Goal: Task Accomplishment & Management: Use online tool/utility

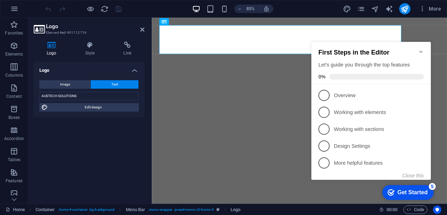
click at [422, 49] on icon "Minimize checklist" at bounding box center [421, 52] width 6 height 6
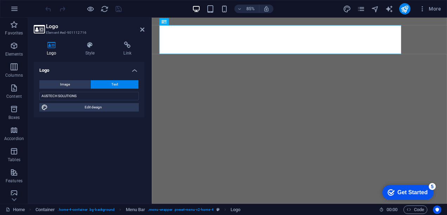
click at [58, 26] on h2 "Logo" at bounding box center [95, 26] width 98 height 6
click at [92, 48] on icon at bounding box center [90, 44] width 36 height 7
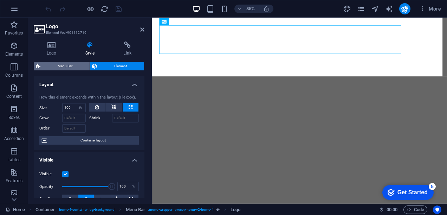
click at [70, 65] on span "Menu Bar" at bounding box center [65, 66] width 45 height 8
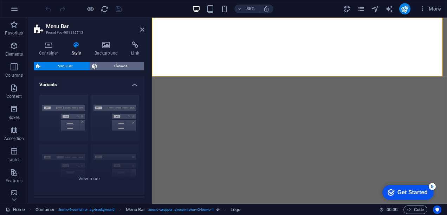
click at [110, 67] on span "Element" at bounding box center [120, 66] width 43 height 8
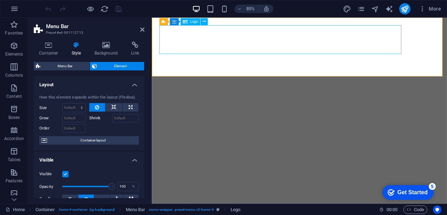
select select "%"
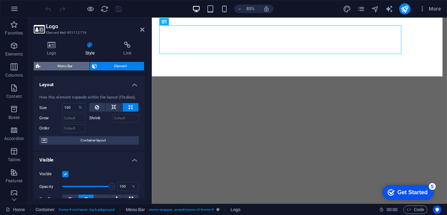
click at [75, 64] on span "Menu Bar" at bounding box center [65, 66] width 45 height 8
select select "vw"
select select "rem"
select select "vw"
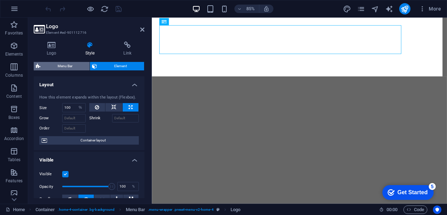
select select "preset-menu-v2-home-4"
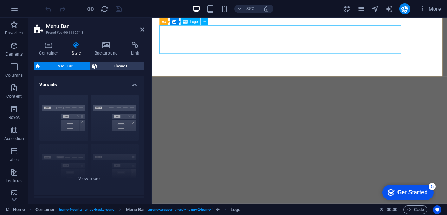
select select "%"
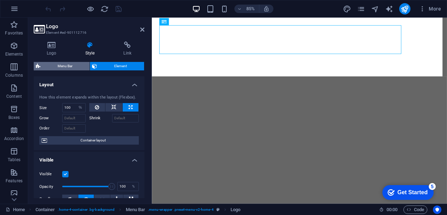
click at [60, 64] on span "Menu Bar" at bounding box center [65, 66] width 45 height 8
select select "vw"
select select "rem"
select select "vw"
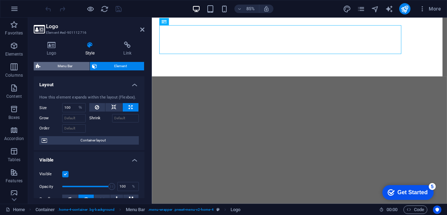
select select "preset-menu-v2-home-4"
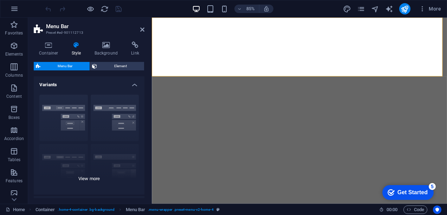
click at [64, 109] on div "Border Centered Default Fixed Loki Trigger Wide XXL" at bounding box center [89, 141] width 111 height 105
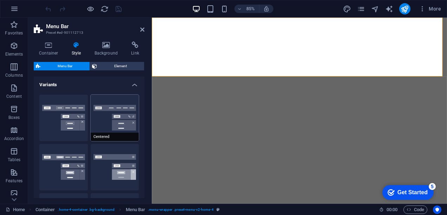
click at [115, 111] on button "Centered" at bounding box center [115, 118] width 49 height 46
type input "1"
select select "rem"
type input "1"
select select "rem"
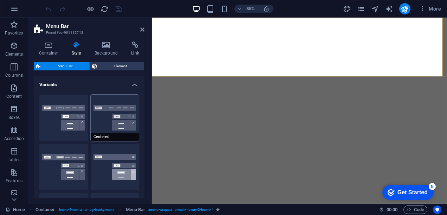
type input "1"
select select "rem"
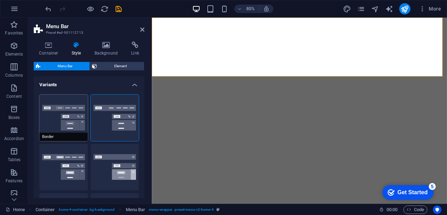
click at [64, 114] on button "Border" at bounding box center [63, 118] width 49 height 46
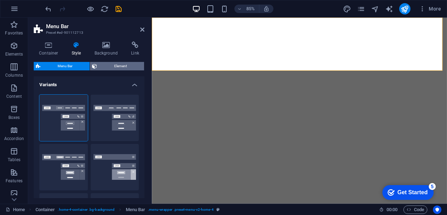
click at [116, 64] on span "Element" at bounding box center [120, 66] width 43 height 8
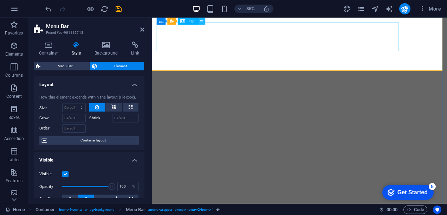
click at [201, 22] on icon at bounding box center [201, 21] width 3 height 6
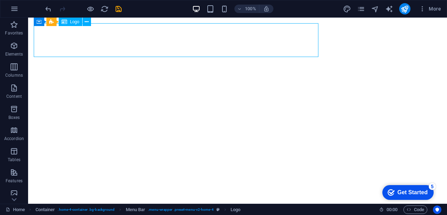
select select "%"
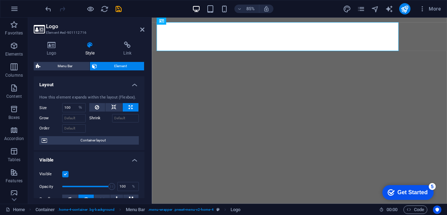
click at [92, 50] on h4 "Style" at bounding box center [91, 48] width 38 height 15
click at [88, 32] on h3 "Element #ed-901112716" at bounding box center [88, 33] width 84 height 6
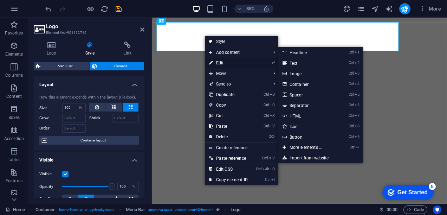
click at [220, 60] on link "⏎ Edit" at bounding box center [228, 63] width 47 height 11
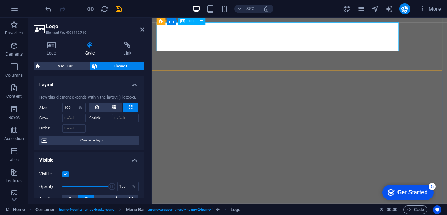
click at [189, 21] on span "Logo" at bounding box center [191, 21] width 8 height 4
click at [201, 22] on icon at bounding box center [201, 21] width 3 height 6
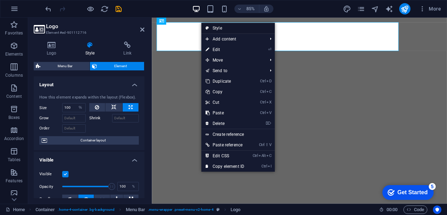
click at [215, 28] on link "Style" at bounding box center [237, 28] width 73 height 11
select select "rem"
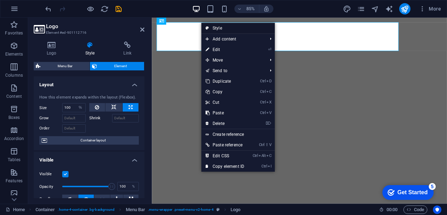
select select "rem"
select select "preset-menu-v2-home-4"
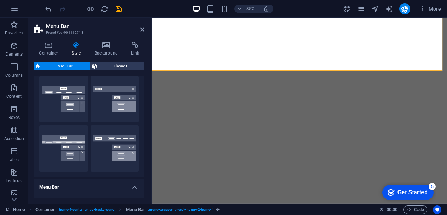
scroll to position [234, 0]
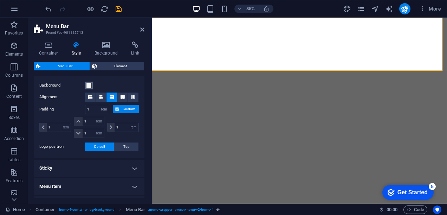
click at [89, 85] on span at bounding box center [89, 86] width 6 height 6
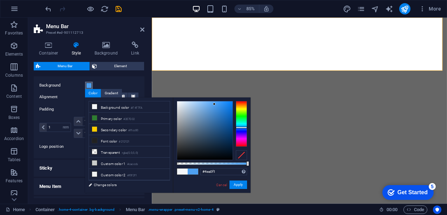
drag, startPoint x: 177, startPoint y: 101, endPoint x: 214, endPoint y: 104, distance: 37.4
click at [214, 104] on div at bounding box center [214, 104] width 2 height 2
click at [239, 183] on button "Apply" at bounding box center [239, 184] width 18 height 8
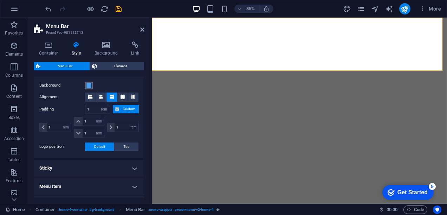
click at [89, 86] on span at bounding box center [89, 86] width 6 height 6
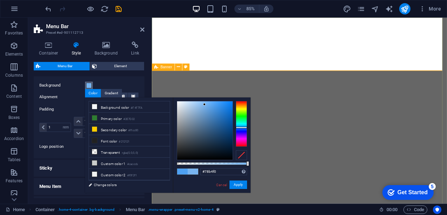
drag, startPoint x: 214, startPoint y: 103, endPoint x: 205, endPoint y: 104, distance: 9.2
click at [205, 104] on div at bounding box center [204, 104] width 2 height 2
click at [233, 184] on button "Apply" at bounding box center [239, 184] width 18 height 8
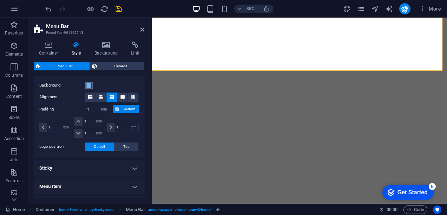
click at [90, 84] on span at bounding box center [89, 86] width 6 height 6
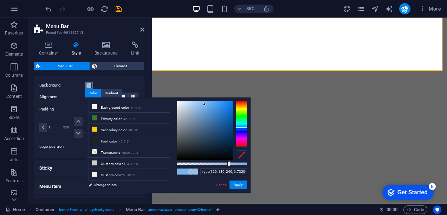
drag, startPoint x: 246, startPoint y: 163, endPoint x: 228, endPoint y: 164, distance: 18.0
click at [228, 164] on div at bounding box center [228, 163] width 3 height 5
click at [237, 184] on button "Apply" at bounding box center [239, 184] width 18 height 8
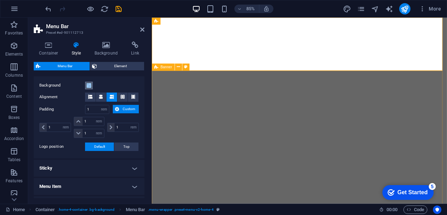
click at [88, 85] on span at bounding box center [89, 86] width 6 height 6
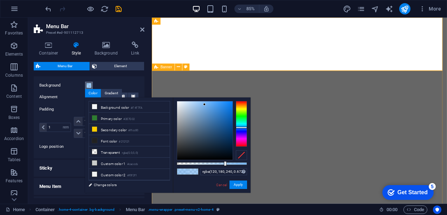
drag, startPoint x: 229, startPoint y: 163, endPoint x: 224, endPoint y: 163, distance: 4.9
click at [224, 163] on div at bounding box center [225, 163] width 3 height 5
click at [238, 183] on button "Apply" at bounding box center [239, 184] width 18 height 8
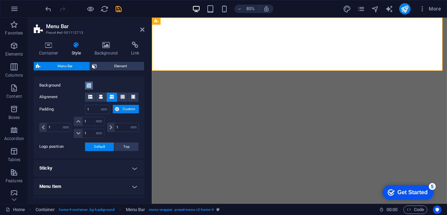
click at [90, 85] on span at bounding box center [89, 86] width 6 height 6
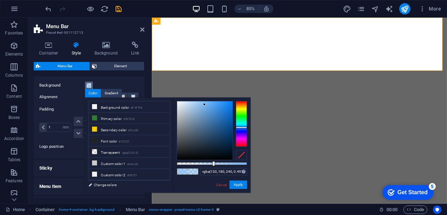
type input "rgba(120, 180, 240, 0.492)"
drag, startPoint x: 223, startPoint y: 163, endPoint x: 211, endPoint y: 165, distance: 12.0
click at [211, 165] on div at bounding box center [212, 163] width 3 height 5
click at [235, 182] on button "Apply" at bounding box center [239, 184] width 18 height 8
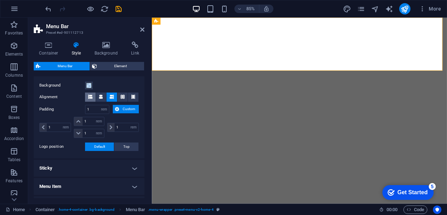
click at [91, 96] on icon at bounding box center [90, 97] width 4 height 4
click at [102, 98] on icon at bounding box center [101, 97] width 4 height 4
click at [113, 97] on icon at bounding box center [112, 97] width 4 height 4
click at [121, 97] on icon at bounding box center [123, 97] width 4 height 4
click at [133, 99] on span at bounding box center [133, 96] width 4 height 9
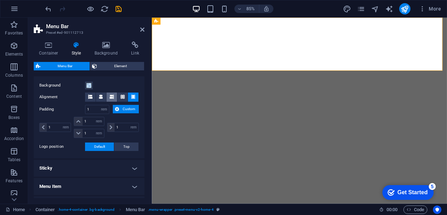
click at [113, 97] on icon at bounding box center [112, 97] width 4 height 4
click at [125, 145] on span "Top" at bounding box center [126, 146] width 6 height 8
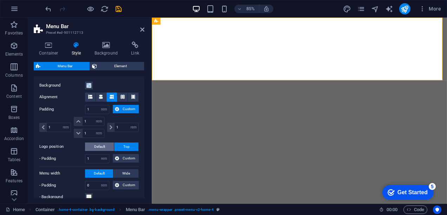
click at [101, 145] on span "Default" at bounding box center [99, 146] width 11 height 8
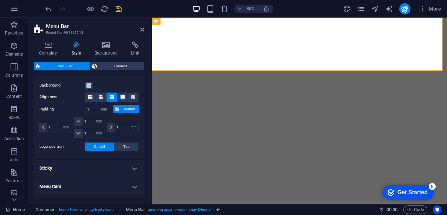
click at [127, 167] on h4 "Sticky" at bounding box center [89, 168] width 111 height 17
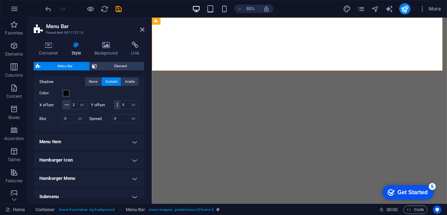
scroll to position [395, 0]
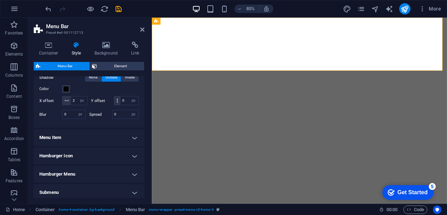
click at [133, 146] on h4 "Menu Item" at bounding box center [89, 137] width 111 height 17
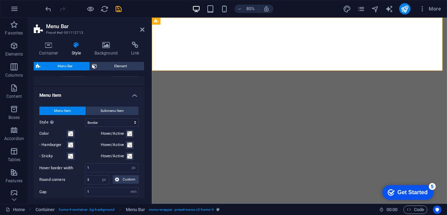
scroll to position [446, 0]
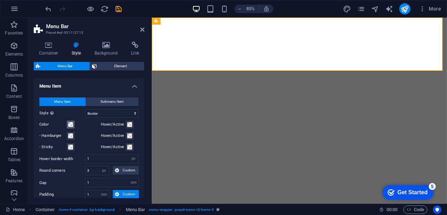
click at [71, 127] on span at bounding box center [71, 125] width 6 height 6
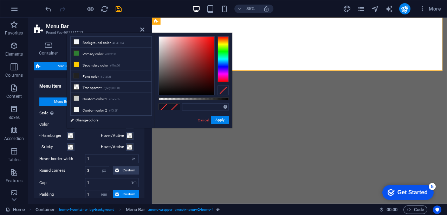
click at [71, 127] on span at bounding box center [71, 125] width 6 height 6
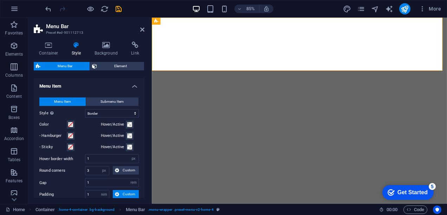
drag, startPoint x: 145, startPoint y: 153, endPoint x: 143, endPoint y: 166, distance: 13.5
click at [143, 166] on div "Container Style Background Link Size Height Default px rem % vh vw Min. height …" at bounding box center [89, 120] width 122 height 168
click at [143, 170] on div "Menu Item Submenu Item Style Switch to preview mode and move the mouse over men…" at bounding box center [89, 196] width 114 height 212
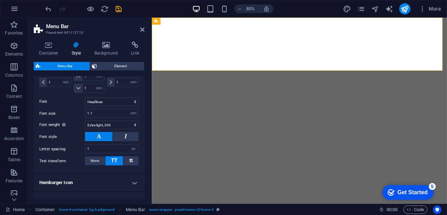
scroll to position [580, 0]
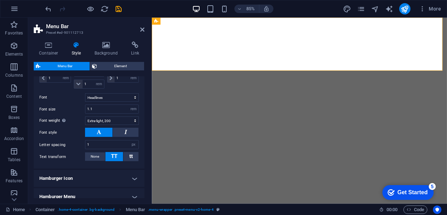
drag, startPoint x: 143, startPoint y: 178, endPoint x: 143, endPoint y: 181, distance: 3.9
click at [143, 181] on div "Variants Border Centered Default Fixed Loki Trigger Wide XXL Menu Bar Backgroun…" at bounding box center [89, 137] width 111 height 122
drag, startPoint x: 145, startPoint y: 179, endPoint x: 143, endPoint y: 109, distance: 70.7
click at [143, 109] on div "Container Style Background Link Size Height Default px rem % vh vw Min. height …" at bounding box center [89, 120] width 122 height 168
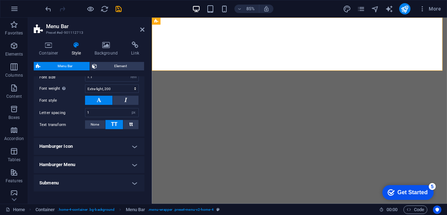
scroll to position [603, 0]
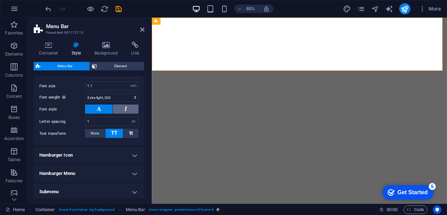
click at [122, 114] on button at bounding box center [126, 108] width 26 height 9
click at [101, 112] on button at bounding box center [98, 108] width 27 height 9
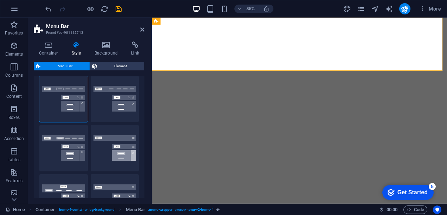
scroll to position [0, 0]
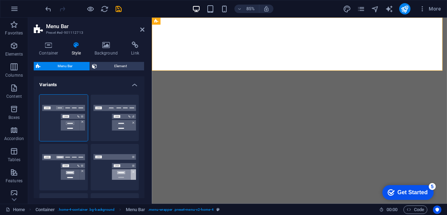
click at [131, 84] on h4 "Variants" at bounding box center [89, 82] width 111 height 13
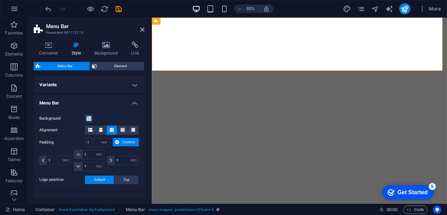
click at [134, 106] on h4 "Menu Bar" at bounding box center [89, 101] width 111 height 13
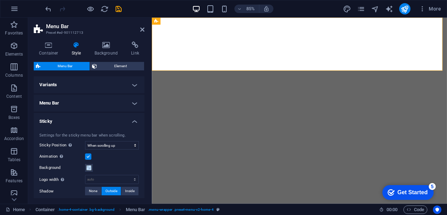
click at [134, 118] on h4 "Sticky" at bounding box center [89, 119] width 111 height 13
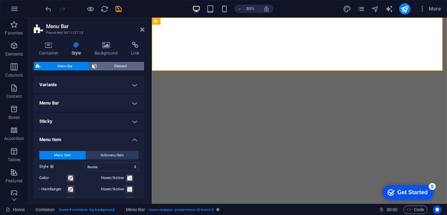
click at [116, 64] on span "Element" at bounding box center [120, 66] width 43 height 8
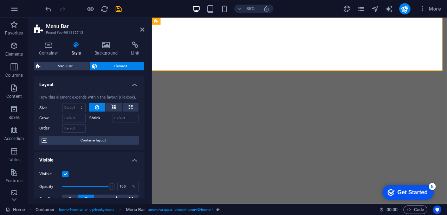
drag, startPoint x: 143, startPoint y: 99, endPoint x: 149, endPoint y: 122, distance: 23.7
click at [149, 122] on div "Container Style Background Link Size Height Default px rem % vh vw Min. height …" at bounding box center [89, 120] width 122 height 168
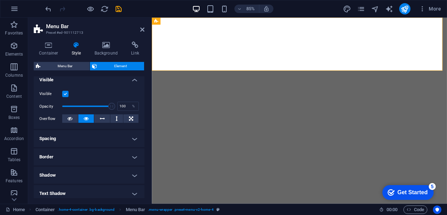
scroll to position [77, 0]
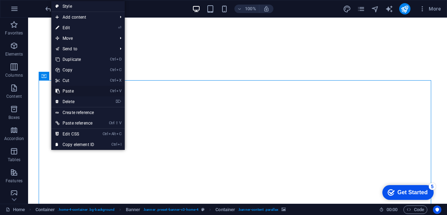
click at [74, 90] on link "Ctrl V Paste" at bounding box center [74, 91] width 47 height 11
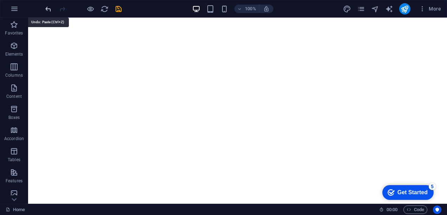
click at [49, 9] on icon "undo" at bounding box center [48, 9] width 8 height 8
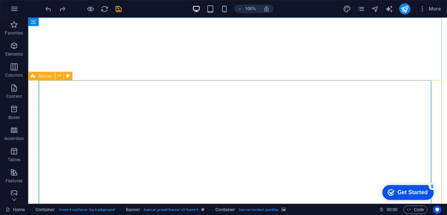
click at [45, 78] on div "Banner" at bounding box center [41, 76] width 27 height 8
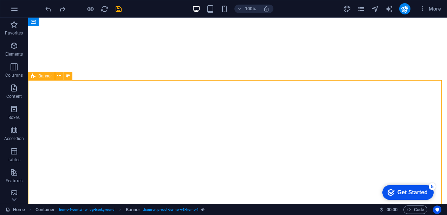
click at [44, 77] on span "Banner" at bounding box center [45, 76] width 14 height 4
click at [60, 76] on icon at bounding box center [59, 75] width 4 height 7
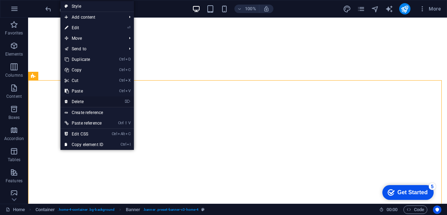
click at [75, 102] on link "⌦ Delete" at bounding box center [83, 101] width 47 height 11
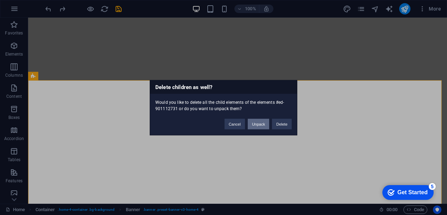
click at [255, 124] on button "Unpack" at bounding box center [258, 123] width 21 height 11
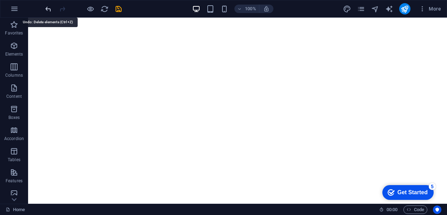
click at [47, 11] on icon "undo" at bounding box center [48, 9] width 8 height 8
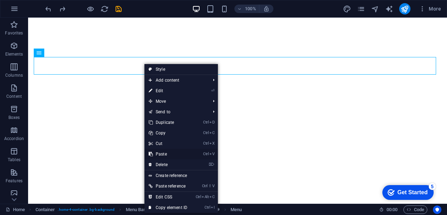
click at [163, 153] on link "Ctrl V Paste" at bounding box center [168, 154] width 47 height 11
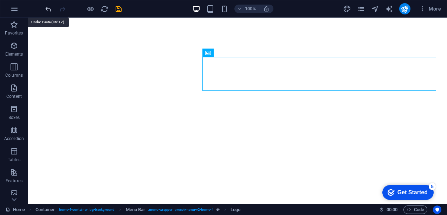
click at [50, 8] on icon "undo" at bounding box center [48, 9] width 8 height 8
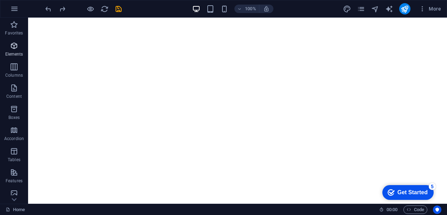
click at [17, 50] on span "Elements" at bounding box center [14, 49] width 28 height 17
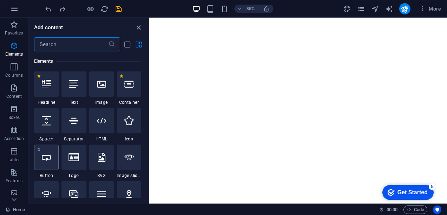
scroll to position [192, 0]
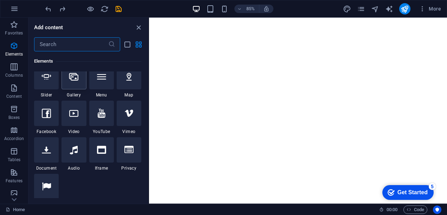
click at [73, 82] on div at bounding box center [74, 76] width 25 height 25
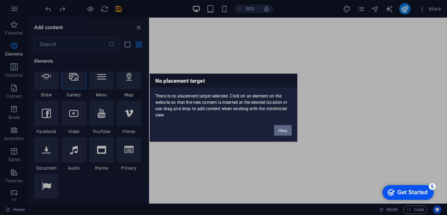
click at [283, 128] on button "Okay" at bounding box center [283, 130] width 18 height 11
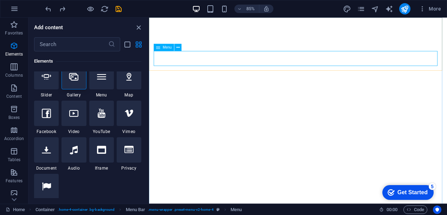
click at [160, 49] on icon at bounding box center [158, 47] width 4 height 7
click at [178, 48] on icon at bounding box center [178, 47] width 3 height 6
click at [299, 19] on div "+" at bounding box center [298, 20] width 12 height 5
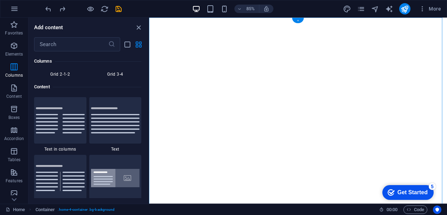
scroll to position [1230, 0]
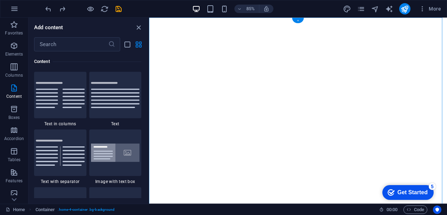
click at [299, 19] on div "+" at bounding box center [298, 20] width 12 height 5
click at [100, 98] on div at bounding box center [115, 95] width 52 height 46
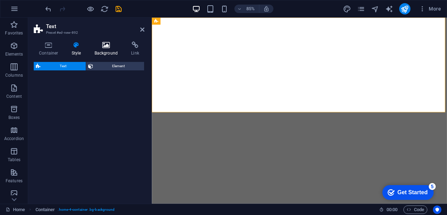
select select "preset-text-v2-default"
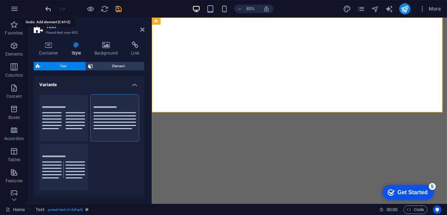
click at [47, 6] on icon "undo" at bounding box center [48, 9] width 8 height 8
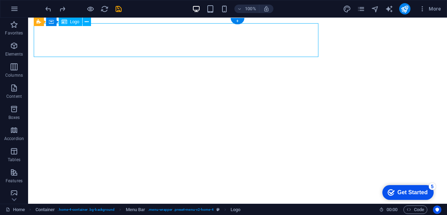
select select "%"
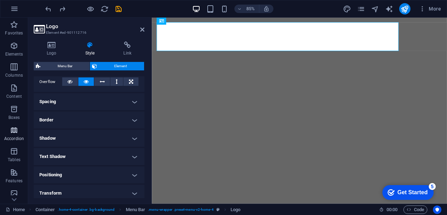
scroll to position [117, 0]
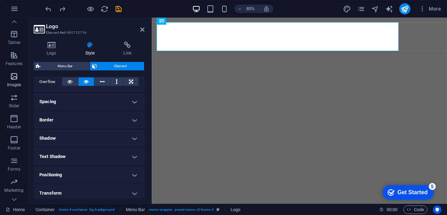
click at [12, 79] on icon "button" at bounding box center [14, 76] width 8 height 8
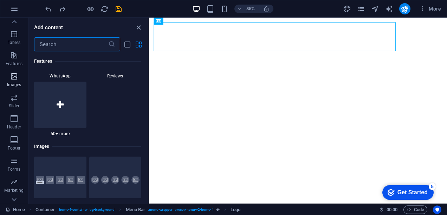
scroll to position [3565, 0]
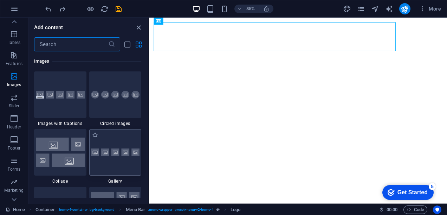
click at [111, 148] on div at bounding box center [115, 152] width 52 height 46
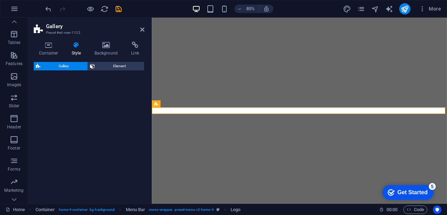
select select "rem"
select select "px"
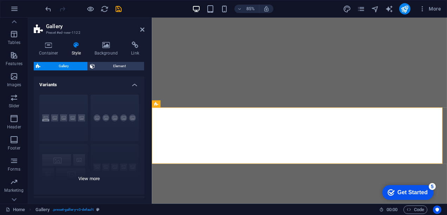
scroll to position [144, 0]
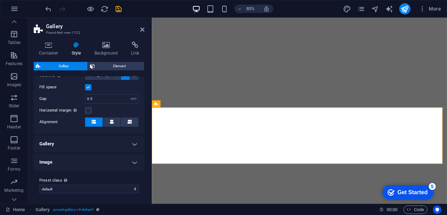
click at [94, 160] on h4 "Image" at bounding box center [89, 162] width 111 height 17
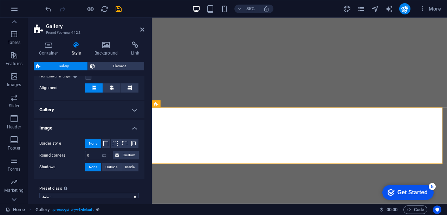
scroll to position [186, 0]
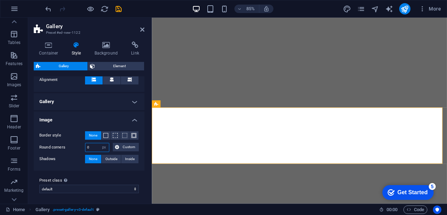
click at [98, 148] on input "0" at bounding box center [97, 147] width 24 height 8
drag, startPoint x: 97, startPoint y: 149, endPoint x: 58, endPoint y: 148, distance: 38.3
click at [58, 148] on div "Round corners 5 px rem % vh vw Custom Custom" at bounding box center [89, 147] width 100 height 9
type input "10"
click at [97, 173] on div "Preset class Above chosen variant and settings affect all elements which carry …" at bounding box center [89, 185] width 111 height 28
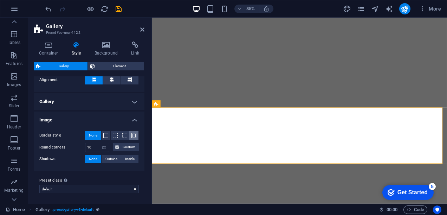
click at [134, 134] on span at bounding box center [134, 135] width 5 height 5
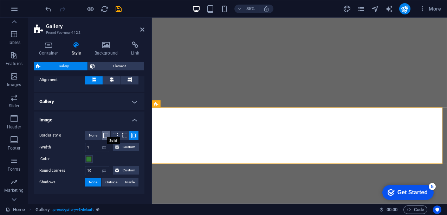
click at [107, 135] on span at bounding box center [105, 135] width 5 height 5
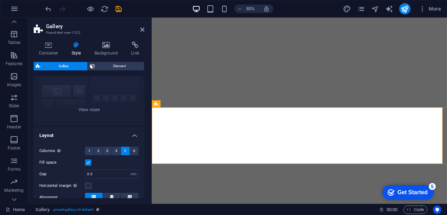
scroll to position [0, 0]
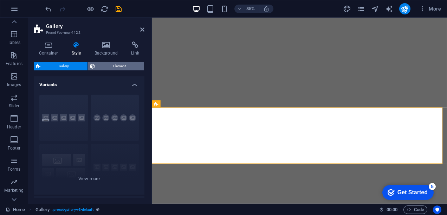
click at [105, 64] on span "Element" at bounding box center [119, 66] width 45 height 8
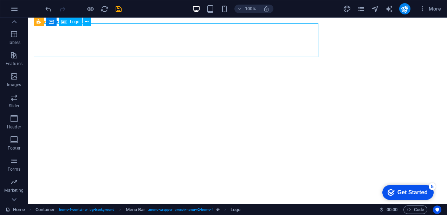
select select "%"
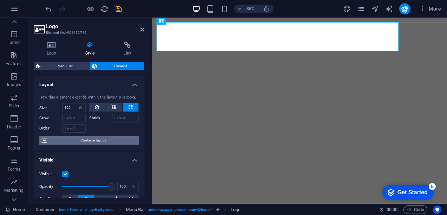
click at [84, 141] on span "Container layout" at bounding box center [93, 140] width 88 height 8
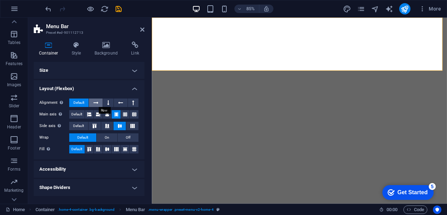
click at [95, 103] on icon at bounding box center [96, 102] width 5 height 8
click at [81, 102] on span "Default" at bounding box center [78, 102] width 11 height 8
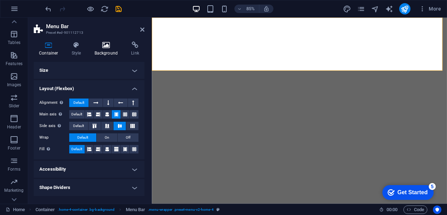
click at [104, 51] on h4 "Background" at bounding box center [107, 48] width 37 height 15
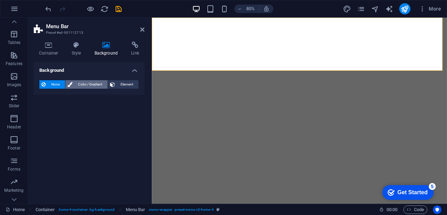
click at [83, 84] on span "Color / Gradient" at bounding box center [90, 84] width 31 height 8
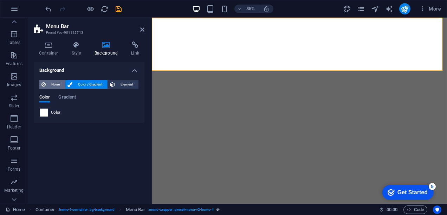
click at [54, 84] on span "None" at bounding box center [55, 84] width 15 height 8
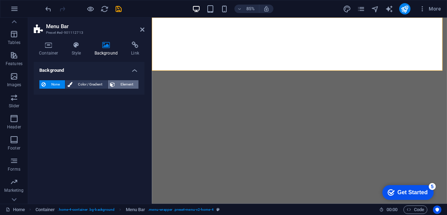
click at [126, 84] on span "Element" at bounding box center [126, 84] width 19 height 8
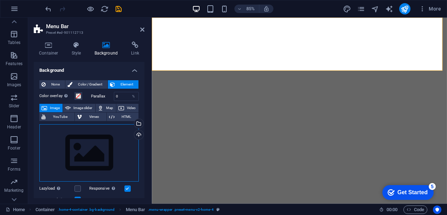
click at [94, 153] on div "Drag files here, click to choose files or select files from Files or our free s…" at bounding box center [89, 153] width 100 height 58
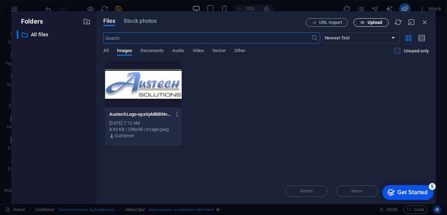
click at [370, 21] on span "Upload" at bounding box center [375, 22] width 14 height 4
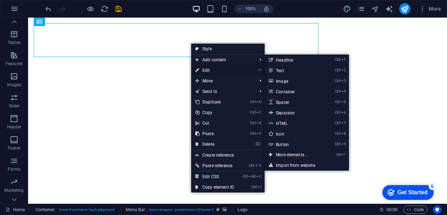
click at [204, 69] on link "⏎ Edit" at bounding box center [214, 70] width 47 height 11
select select "%"
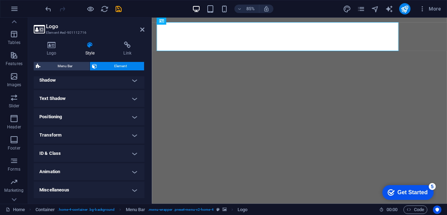
scroll to position [58, 0]
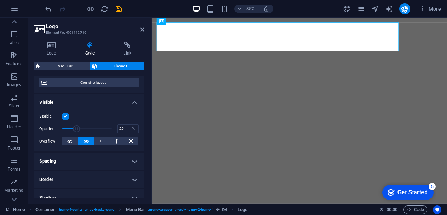
drag, startPoint x: 110, startPoint y: 128, endPoint x: 73, endPoint y: 124, distance: 37.5
click at [73, 125] on span at bounding box center [76, 128] width 7 height 7
type input "100"
drag, startPoint x: 73, startPoint y: 127, endPoint x: 130, endPoint y: 127, distance: 57.0
click at [130, 127] on div "Opacity 100 %" at bounding box center [89, 128] width 100 height 11
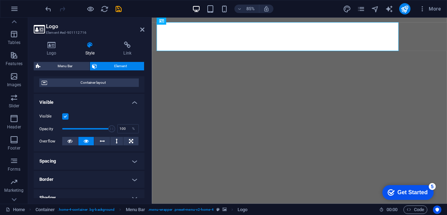
click at [65, 117] on label at bounding box center [65, 116] width 6 height 6
click at [0, 0] on input "Visible" at bounding box center [0, 0] width 0 height 0
click at [65, 117] on label at bounding box center [65, 116] width 6 height 6
click at [0, 0] on input "Visible" at bounding box center [0, 0] width 0 height 0
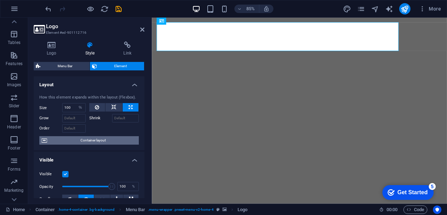
click at [82, 139] on span "Container layout" at bounding box center [93, 140] width 88 height 8
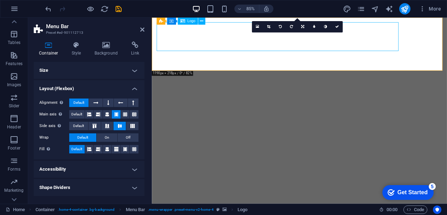
select select "%"
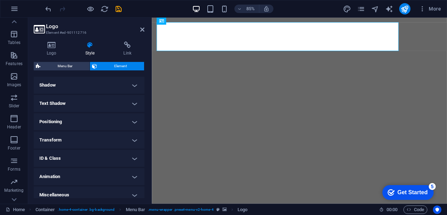
scroll to position [175, 0]
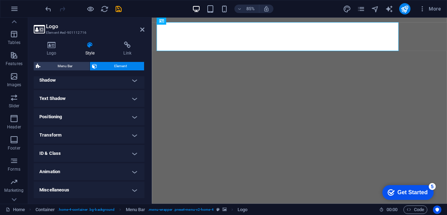
click at [127, 101] on h4 "Text Shadow" at bounding box center [89, 98] width 111 height 17
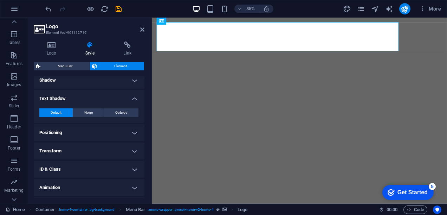
click at [127, 101] on h4 "Text Shadow" at bounding box center [89, 96] width 111 height 13
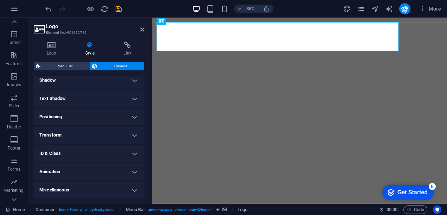
click at [118, 186] on h4 "Miscellaneous" at bounding box center [89, 189] width 111 height 17
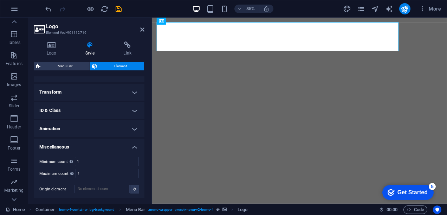
click at [112, 129] on h4 "Animation" at bounding box center [89, 128] width 111 height 17
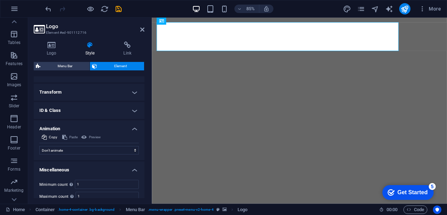
click at [110, 109] on h4 "ID & Class" at bounding box center [89, 110] width 111 height 17
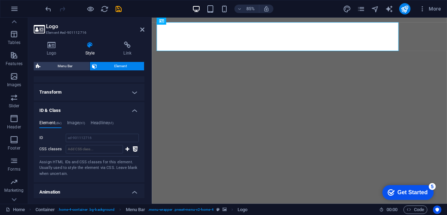
click at [114, 88] on h4 "Transform" at bounding box center [89, 92] width 111 height 17
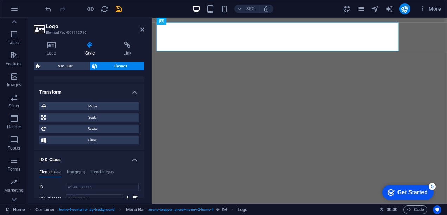
scroll to position [101, 0]
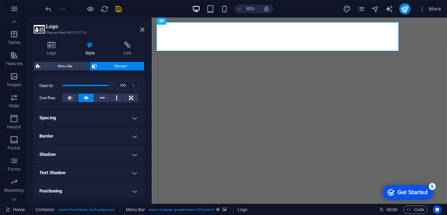
click at [114, 190] on h4 "Positioning" at bounding box center [89, 190] width 111 height 17
click at [111, 173] on h4 "Text Shadow" at bounding box center [89, 172] width 111 height 17
click at [110, 156] on h4 "Shadow" at bounding box center [89, 154] width 111 height 17
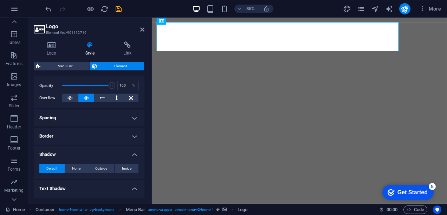
click at [108, 117] on h4 "Spacing" at bounding box center [89, 117] width 111 height 17
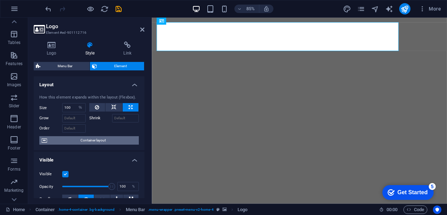
scroll to position [117, 0]
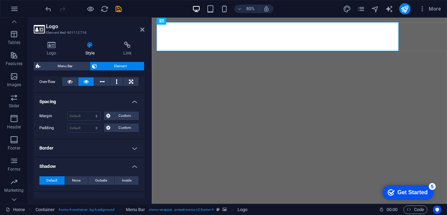
click at [77, 146] on h4 "Border" at bounding box center [89, 148] width 111 height 17
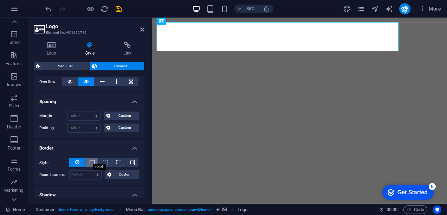
click at [91, 160] on span at bounding box center [92, 162] width 5 height 5
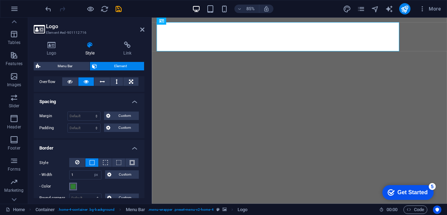
click at [75, 185] on span at bounding box center [73, 187] width 6 height 6
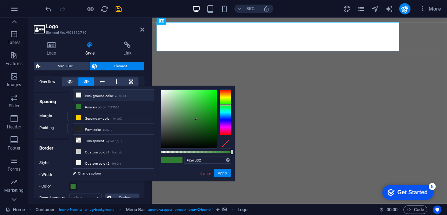
click at [87, 94] on li "Background color #F4F7FA" at bounding box center [113, 95] width 81 height 11
type input "#f4f7fa"
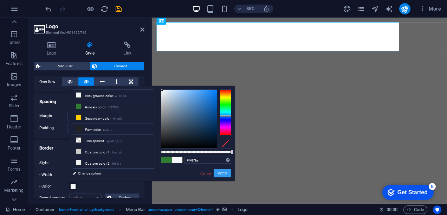
click at [219, 174] on button "Apply" at bounding box center [223, 173] width 18 height 8
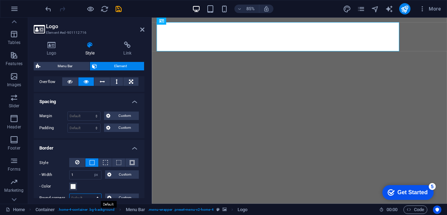
click at [90, 196] on select "Default px rem % vh vw Custom" at bounding box center [86, 198] width 32 height 8
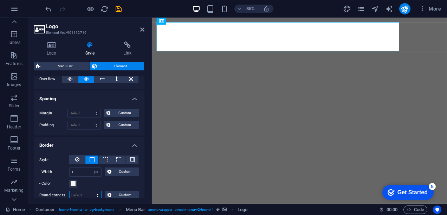
click at [89, 195] on select "Default px rem % vh vw Custom" at bounding box center [86, 195] width 32 height 8
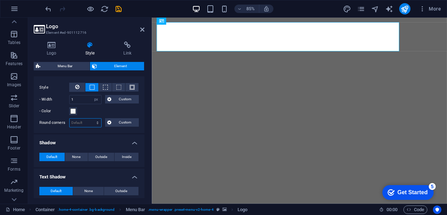
scroll to position [189, 0]
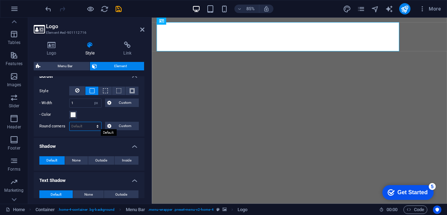
click at [97, 124] on select "Default px rem % vh vw Custom" at bounding box center [86, 126] width 32 height 8
select select "px"
click at [91, 122] on select "Default px rem % vh vw Custom" at bounding box center [86, 126] width 32 height 8
type input "10"
click at [119, 192] on span "Outside" at bounding box center [121, 194] width 12 height 8
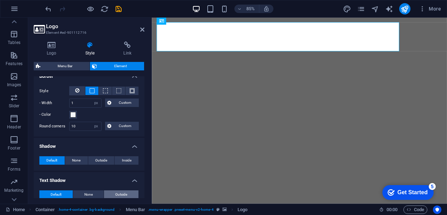
type input "2"
type input "4"
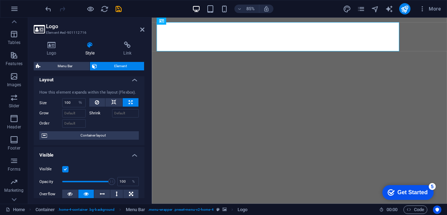
scroll to position [0, 0]
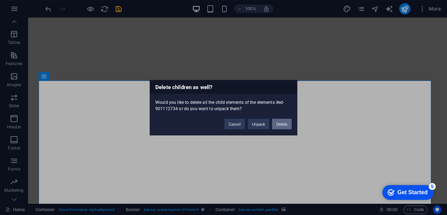
click at [278, 124] on button "Delete" at bounding box center [282, 123] width 20 height 11
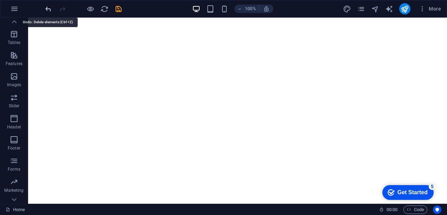
click at [46, 8] on icon "undo" at bounding box center [48, 9] width 8 height 8
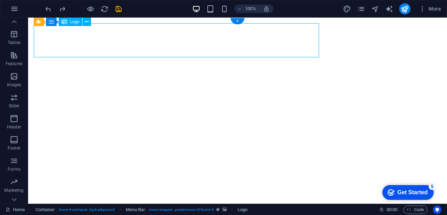
select select "%"
select select "px"
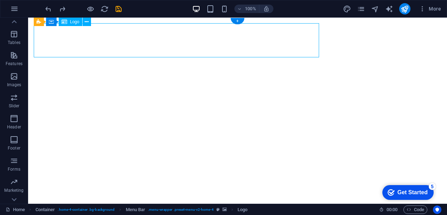
select select "px"
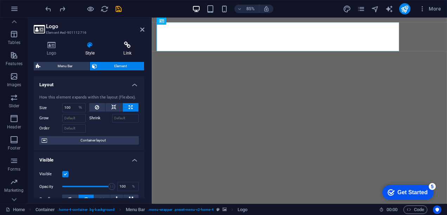
click at [124, 47] on icon at bounding box center [127, 44] width 34 height 7
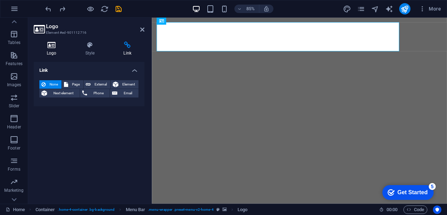
click at [59, 51] on h4 "Logo" at bounding box center [53, 48] width 39 height 15
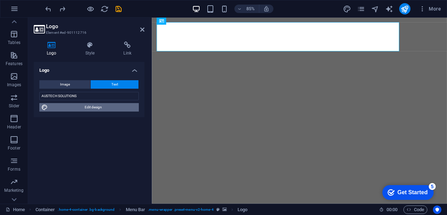
click at [89, 108] on span "Edit design" at bounding box center [93, 107] width 87 height 8
select select "px"
select select "200"
select select "px"
select select "rem"
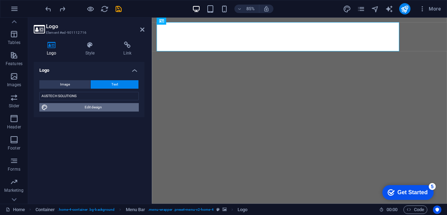
select select "800"
select select "px"
select select "rem"
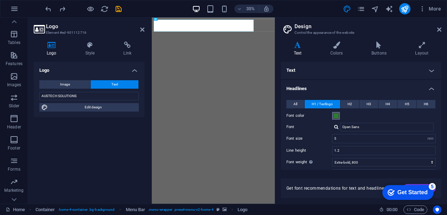
click at [338, 115] on span at bounding box center [336, 116] width 6 height 6
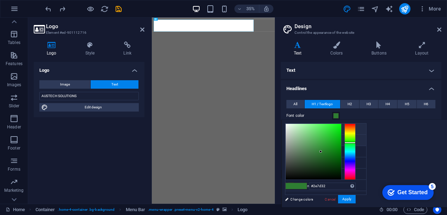
click at [290, 129] on icon at bounding box center [291, 128] width 5 height 5
type input "#f4f7fa"
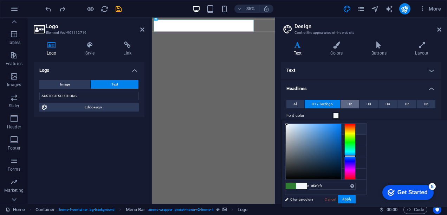
click at [351, 104] on span "H2" at bounding box center [350, 104] width 5 height 8
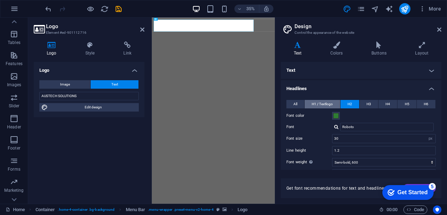
click at [323, 104] on span "H1 / Textlogo" at bounding box center [322, 104] width 21 height 8
click at [336, 52] on h4 "Colors" at bounding box center [337, 48] width 41 height 15
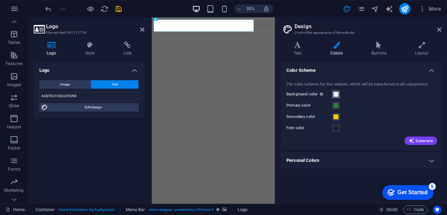
click at [336, 94] on span at bounding box center [336, 94] width 6 height 6
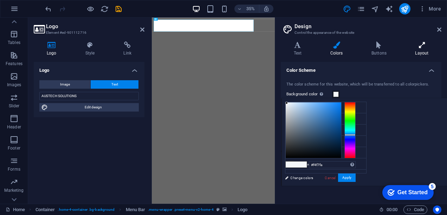
click at [422, 50] on h4 "Layout" at bounding box center [422, 48] width 39 height 15
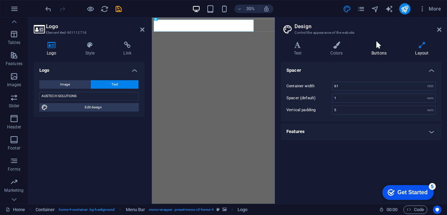
click at [383, 50] on h4 "Buttons" at bounding box center [381, 48] width 44 height 15
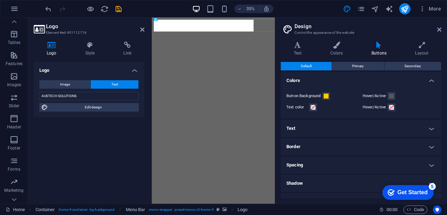
click at [362, 127] on h4 "Text" at bounding box center [361, 128] width 161 height 17
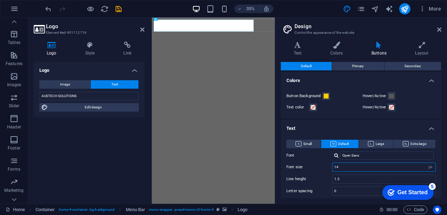
drag, startPoint x: 350, startPoint y: 166, endPoint x: 322, endPoint y: 164, distance: 27.8
click at [322, 164] on div "Font size 14 rem px em %" at bounding box center [361, 166] width 149 height 9
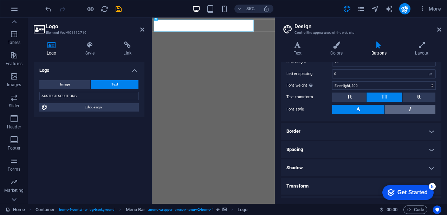
click at [400, 105] on button at bounding box center [410, 109] width 51 height 9
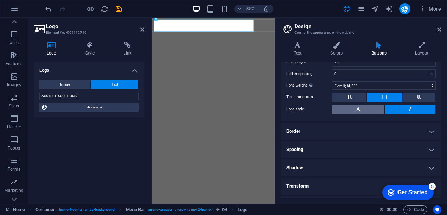
click at [366, 108] on button at bounding box center [358, 109] width 52 height 9
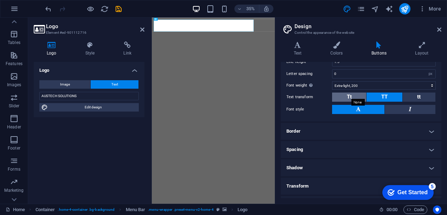
click at [347, 94] on span "Tt" at bounding box center [349, 97] width 5 height 6
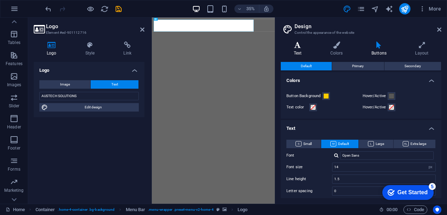
click at [297, 50] on h4 "Text" at bounding box center [299, 48] width 37 height 15
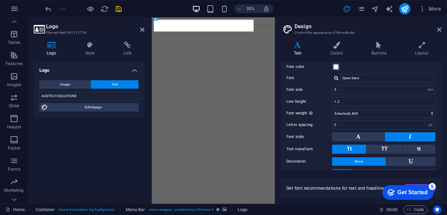
scroll to position [50, 0]
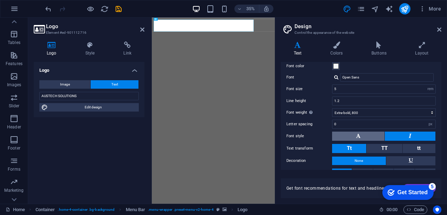
click at [361, 134] on button at bounding box center [358, 136] width 52 height 9
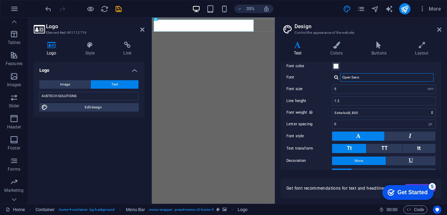
click at [365, 76] on input "Open Sans" at bounding box center [387, 77] width 94 height 8
click at [337, 77] on div at bounding box center [336, 77] width 4 height 5
click at [336, 77] on div at bounding box center [336, 77] width 4 height 5
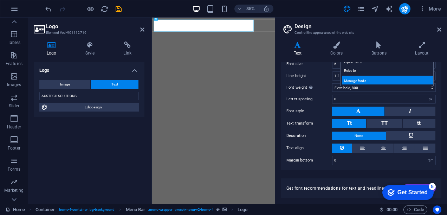
scroll to position [0, 0]
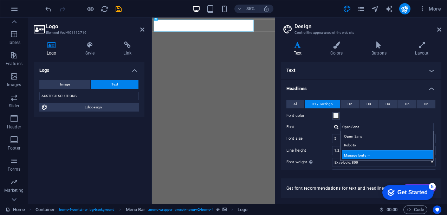
click at [358, 156] on div "Manage fonts →" at bounding box center [388, 154] width 93 height 9
select select "popularity"
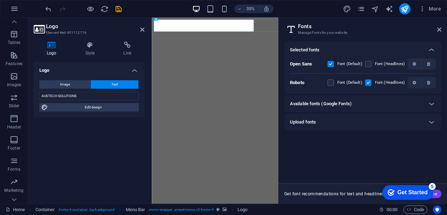
click at [358, 103] on div "Available fonts (Google Fonts)" at bounding box center [356, 104] width 133 height 8
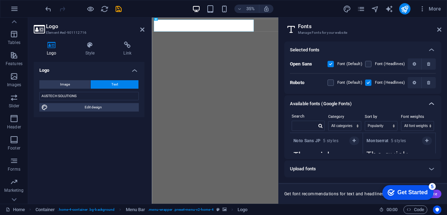
click at [429, 101] on icon at bounding box center [432, 104] width 8 height 8
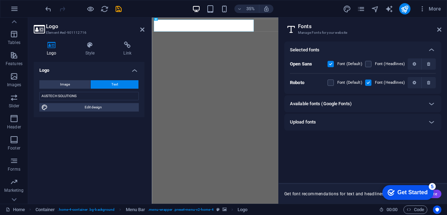
click at [421, 119] on div "Upload fonts" at bounding box center [356, 122] width 133 height 8
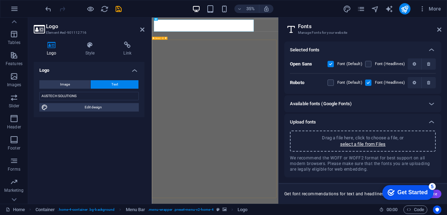
click at [326, 30] on h3 "Manage Fonts for your website" at bounding box center [362, 33] width 129 height 6
click at [371, 64] on label at bounding box center [368, 64] width 6 height 6
click at [0, 0] on Sans "checkbox" at bounding box center [0, 0] width 0 height 0
click at [437, 28] on h2 "Fonts" at bounding box center [369, 26] width 143 height 6
click at [439, 28] on icon at bounding box center [439, 30] width 4 height 6
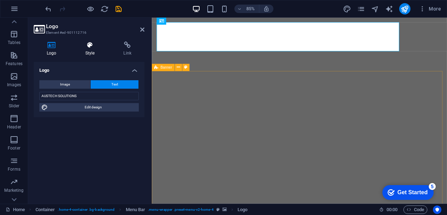
click at [88, 53] on h4 "Style" at bounding box center [91, 48] width 38 height 15
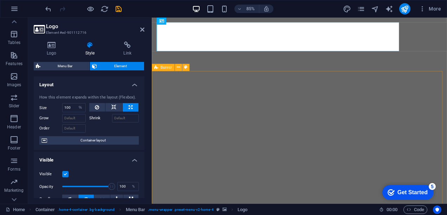
click at [59, 32] on h3 "Element #ed-901112716" at bounding box center [88, 33] width 84 height 6
click at [53, 47] on icon at bounding box center [52, 44] width 36 height 7
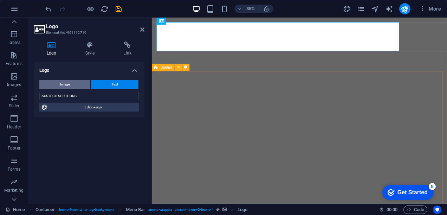
click at [61, 84] on span "Image" at bounding box center [65, 84] width 10 height 8
select select "DISABLED_OPTION_VALUE"
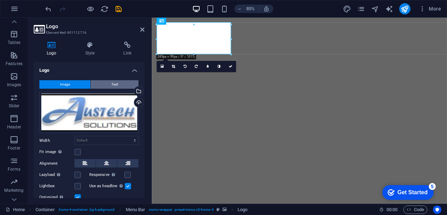
click at [118, 84] on button "Text" at bounding box center [115, 84] width 48 height 8
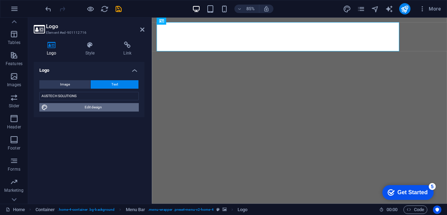
click at [95, 109] on span "Edit design" at bounding box center [93, 107] width 87 height 8
select select "px"
select select "200"
select select "px"
select select "rem"
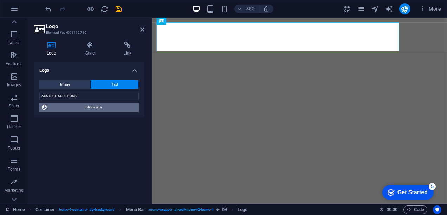
select select "800"
select select "px"
select select "rem"
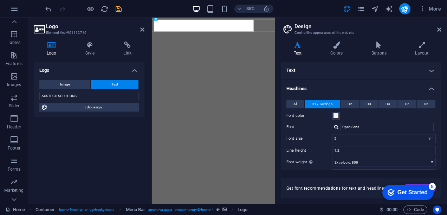
click at [359, 91] on h4 "Headlines" at bounding box center [361, 86] width 161 height 13
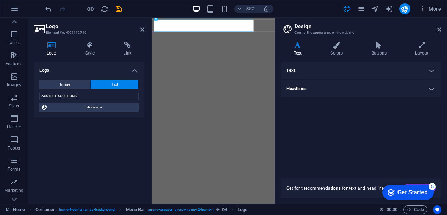
click at [359, 91] on h4 "Headlines" at bounding box center [361, 88] width 161 height 17
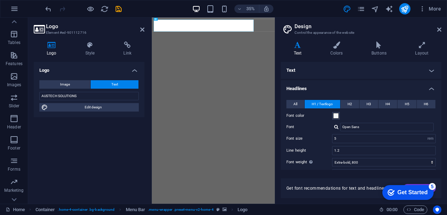
click at [343, 71] on h4 "Text" at bounding box center [361, 70] width 161 height 17
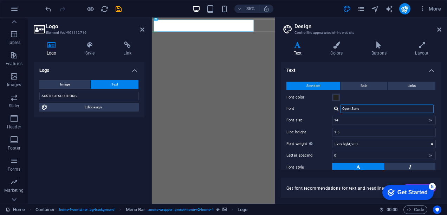
click at [353, 109] on input "Open Sans" at bounding box center [387, 108] width 94 height 8
click at [334, 108] on div at bounding box center [336, 108] width 4 height 5
click at [335, 109] on div at bounding box center [336, 108] width 4 height 5
click at [334, 53] on h4 "Colors" at bounding box center [337, 48] width 41 height 15
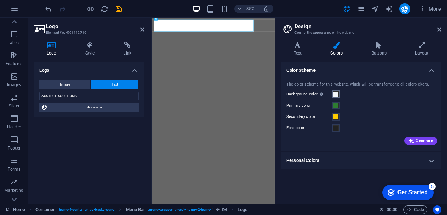
click at [334, 95] on span at bounding box center [336, 94] width 6 height 6
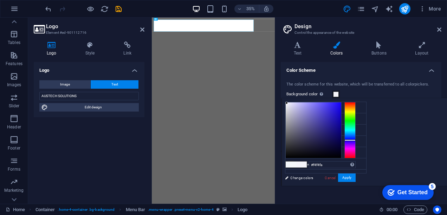
drag, startPoint x: 435, startPoint y: 133, endPoint x: 438, endPoint y: 140, distance: 6.9
click at [356, 140] on div at bounding box center [350, 140] width 11 height 2
drag, startPoint x: 374, startPoint y: 102, endPoint x: 427, endPoint y: 107, distance: 53.0
click at [340, 107] on div at bounding box center [339, 107] width 2 height 2
drag, startPoint x: 426, startPoint y: 106, endPoint x: 374, endPoint y: 103, distance: 51.4
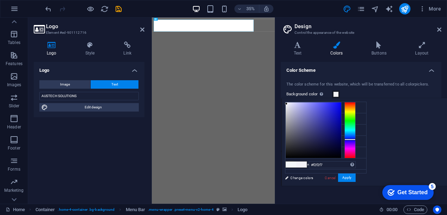
click at [288, 103] on div at bounding box center [286, 103] width 2 height 2
click at [287, 102] on div at bounding box center [286, 102] width 2 height 2
click at [314, 116] on li "Primary color #2E7D32" at bounding box center [326, 118] width 81 height 11
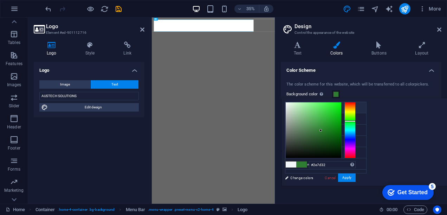
click at [315, 107] on li "Background color #2E7D32" at bounding box center [326, 107] width 81 height 11
click at [304, 109] on li "Background color #2E7D32" at bounding box center [326, 107] width 81 height 11
click at [341, 104] on div at bounding box center [314, 130] width 56 height 56
click at [307, 118] on li "Primary color #2E7D32" at bounding box center [326, 118] width 81 height 11
click at [307, 127] on li "Secondary color #ffcc00" at bounding box center [326, 129] width 81 height 11
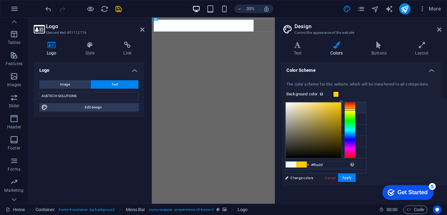
click at [302, 108] on li "Background color #ffcc00" at bounding box center [326, 107] width 81 height 11
type input "#fafaf7"
click at [341, 103] on div at bounding box center [314, 130] width 56 height 56
type input "#fafaf7"
click at [376, 50] on h4 "Buttons" at bounding box center [381, 48] width 44 height 15
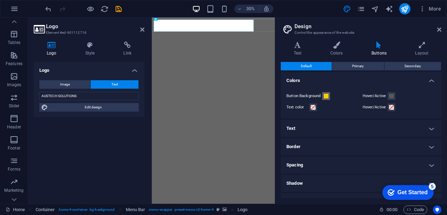
click at [323, 98] on span at bounding box center [326, 96] width 6 height 6
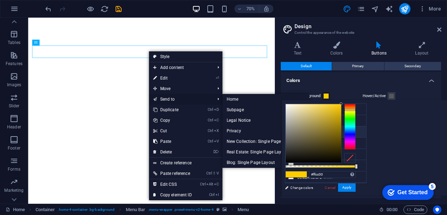
click at [210, 99] on link "Send to" at bounding box center [180, 99] width 63 height 11
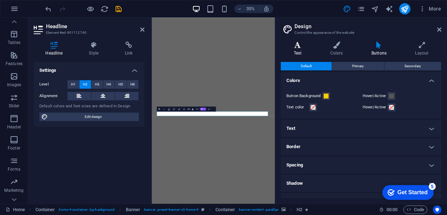
click at [297, 50] on h4 "Text" at bounding box center [299, 48] width 37 height 15
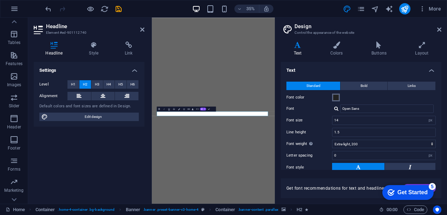
click at [337, 97] on span at bounding box center [336, 98] width 6 height 6
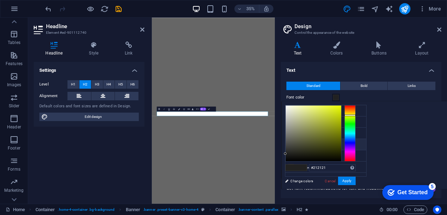
click at [356, 115] on div at bounding box center [350, 133] width 11 height 56
drag, startPoint x: 426, startPoint y: 108, endPoint x: 428, endPoint y: 111, distance: 3.9
click at [341, 111] on div at bounding box center [314, 133] width 56 height 56
click at [356, 179] on button "Apply" at bounding box center [347, 181] width 18 height 8
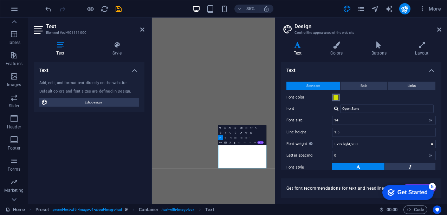
click at [335, 98] on span at bounding box center [336, 98] width 6 height 6
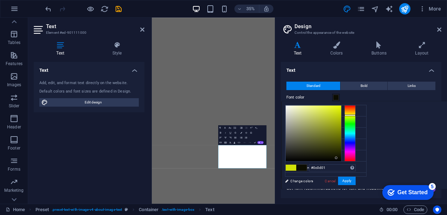
click at [341, 158] on div at bounding box center [314, 133] width 56 height 56
type input "#090a00"
click at [340, 158] on div at bounding box center [338, 158] width 2 height 2
drag, startPoint x: 435, startPoint y: 178, endPoint x: 425, endPoint y: 178, distance: 9.5
click at [356, 178] on button "Apply" at bounding box center [347, 181] width 18 height 8
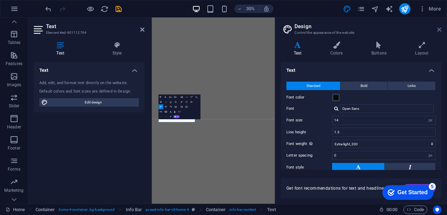
click at [438, 30] on icon at bounding box center [439, 30] width 4 height 6
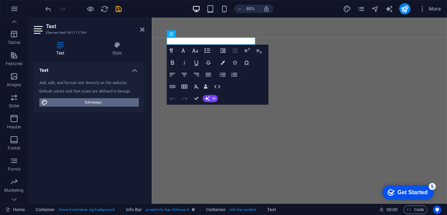
click at [79, 101] on span "Edit design" at bounding box center [93, 102] width 87 height 8
select select "px"
select select "200"
select select "px"
select select "rem"
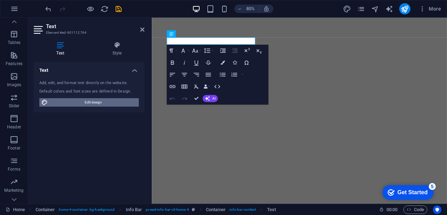
select select "800"
select select "px"
select select "rem"
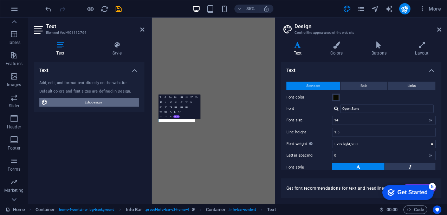
click at [79, 101] on span "Edit design" at bounding box center [93, 102] width 87 height 8
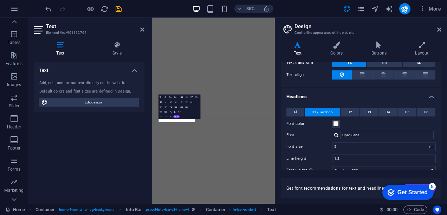
scroll to position [198, 0]
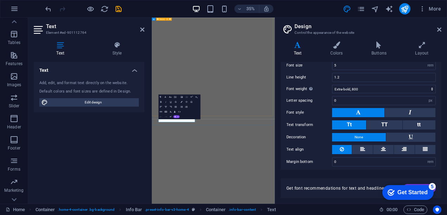
click at [109, 117] on div "Text Add, edit, and format text directly on the website. Default colors and fon…" at bounding box center [89, 130] width 111 height 136
click at [441, 30] on icon at bounding box center [439, 30] width 4 height 6
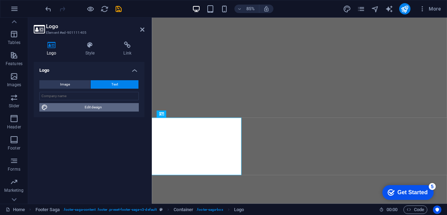
click at [101, 106] on span "Edit design" at bounding box center [93, 107] width 87 height 8
select select "px"
select select "200"
select select "px"
select select "rem"
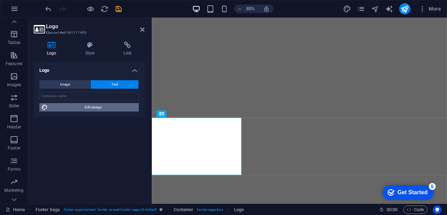
select select "800"
select select "px"
select select "rem"
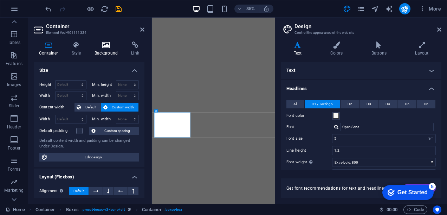
click at [111, 49] on h4 "Background" at bounding box center [107, 48] width 37 height 15
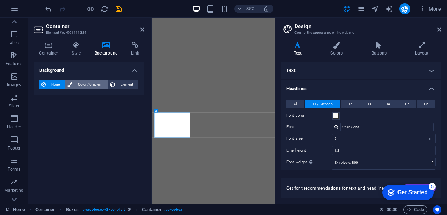
click at [92, 82] on span "Color / Gradient" at bounding box center [90, 84] width 31 height 8
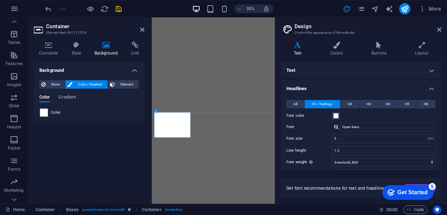
click at [57, 114] on span "Color" at bounding box center [56, 113] width 10 height 6
click at [45, 113] on span at bounding box center [44, 113] width 8 height 8
type input "#ffffff"
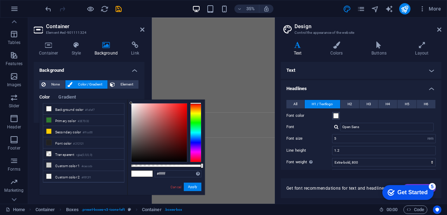
click at [70, 100] on div "less Background color #fafaf7 Primary color #2E7D32 Secondary color #ffcc00 Fon…" at bounding box center [122, 147] width 166 height 95
click at [69, 99] on span "Gradient" at bounding box center [67, 98] width 18 height 10
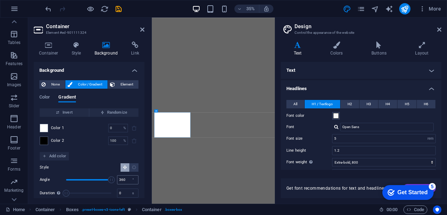
drag, startPoint x: 76, startPoint y: 179, endPoint x: 123, endPoint y: 179, distance: 47.1
click at [123, 179] on div "Angle 360 °" at bounding box center [89, 179] width 99 height 11
type input "0"
drag, startPoint x: 110, startPoint y: 179, endPoint x: 64, endPoint y: 180, distance: 46.4
click at [64, 180] on span "Angle" at bounding box center [66, 179] width 7 height 7
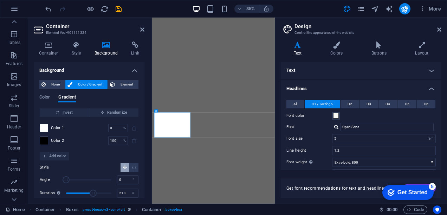
drag, startPoint x: 68, startPoint y: 193, endPoint x: 97, endPoint y: 193, distance: 29.5
click at [97, 193] on span "Duration" at bounding box center [93, 193] width 7 height 7
drag, startPoint x: 97, startPoint y: 193, endPoint x: 88, endPoint y: 193, distance: 9.9
click at [88, 193] on span "Duration" at bounding box center [91, 193] width 7 height 7
drag, startPoint x: 85, startPoint y: 193, endPoint x: 111, endPoint y: 190, distance: 25.8
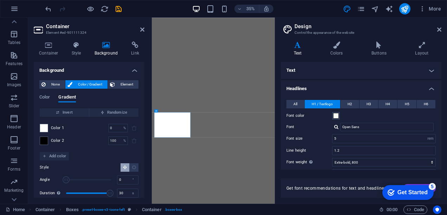
click at [111, 190] on span "Duration" at bounding box center [110, 193] width 7 height 7
drag, startPoint x: 111, startPoint y: 190, endPoint x: 83, endPoint y: 191, distance: 28.2
click at [99, 191] on span "Duration" at bounding box center [102, 193] width 7 height 7
drag, startPoint x: 83, startPoint y: 191, endPoint x: 72, endPoint y: 188, distance: 11.7
click at [72, 188] on span "Duration" at bounding box center [88, 193] width 45 height 11
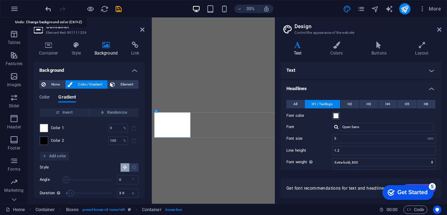
click at [49, 6] on icon "undo" at bounding box center [48, 9] width 8 height 8
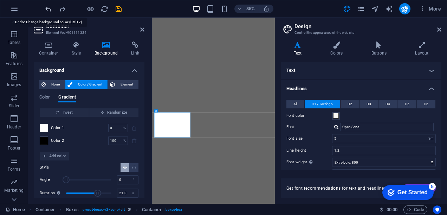
type input "0"
click at [49, 6] on icon "undo" at bounding box center [48, 9] width 8 height 8
type input "90"
click at [49, 6] on icon "undo" at bounding box center [48, 9] width 8 height 8
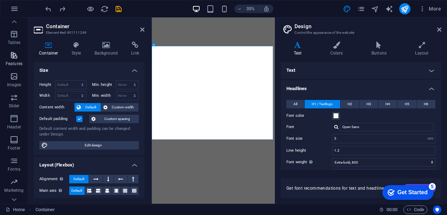
click at [15, 55] on icon "button" at bounding box center [14, 55] width 8 height 8
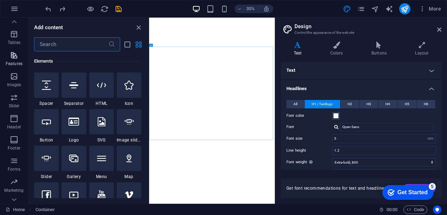
scroll to position [2741, 0]
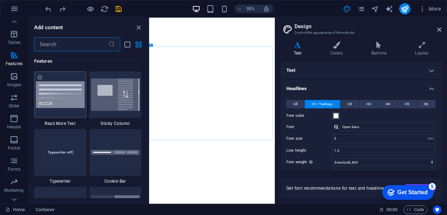
click at [72, 99] on img at bounding box center [60, 94] width 49 height 27
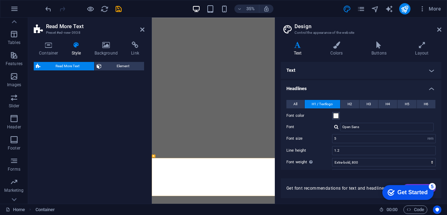
select select "px"
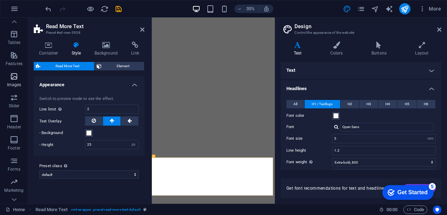
click at [12, 78] on icon "button" at bounding box center [14, 76] width 8 height 8
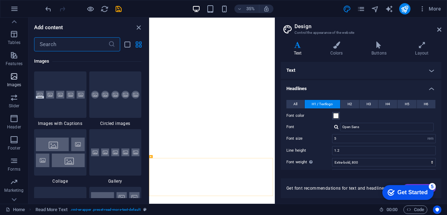
scroll to position [3565, 0]
click at [16, 122] on icon "button" at bounding box center [14, 118] width 8 height 8
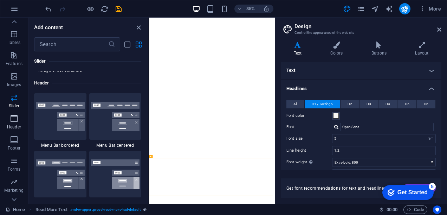
scroll to position [4234, 0]
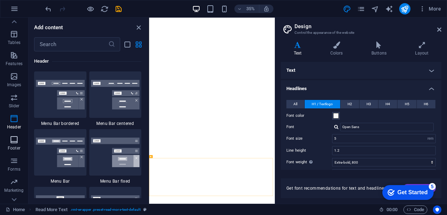
click at [15, 140] on icon "button" at bounding box center [14, 139] width 8 height 8
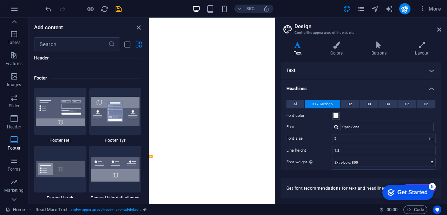
scroll to position [4655, 0]
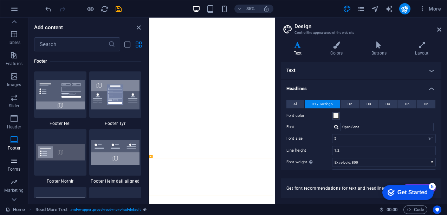
click at [15, 161] on icon "button" at bounding box center [14, 160] width 8 height 8
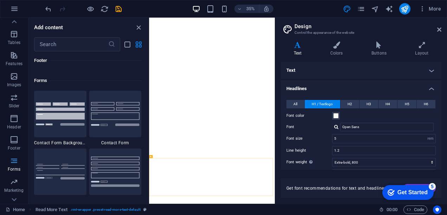
scroll to position [5133, 0]
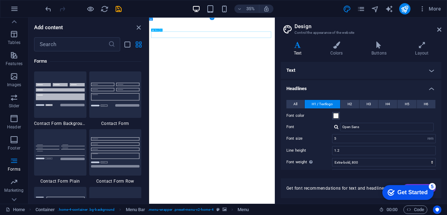
select select
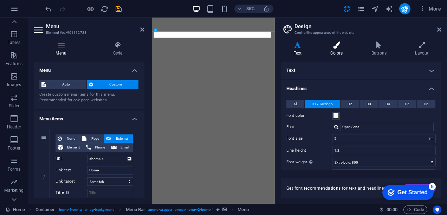
click at [334, 52] on h4 "Colors" at bounding box center [337, 48] width 41 height 15
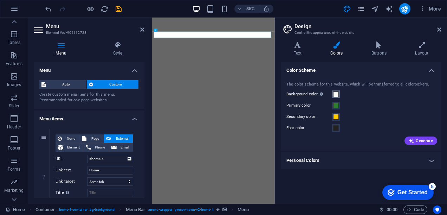
click at [336, 94] on span at bounding box center [336, 94] width 6 height 6
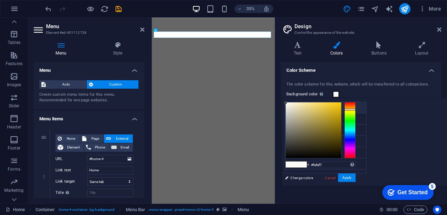
click at [312, 108] on li "Background color #fafaf7" at bounding box center [326, 107] width 81 height 11
click at [119, 51] on h4 "Style" at bounding box center [117, 48] width 53 height 15
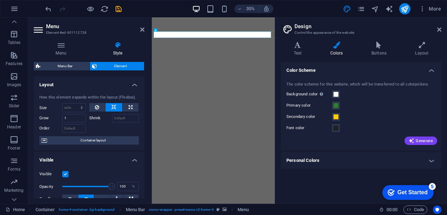
click at [299, 129] on label "Font color" at bounding box center [310, 128] width 46 height 8
click at [332, 129] on button "Font color" at bounding box center [336, 128] width 8 height 8
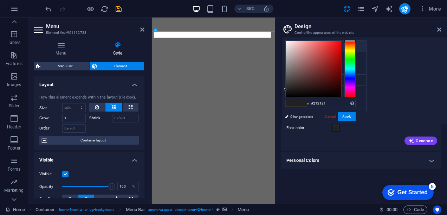
click at [300, 46] on li "Background color #fafaf7" at bounding box center [326, 46] width 81 height 11
type input "#fafaf7"
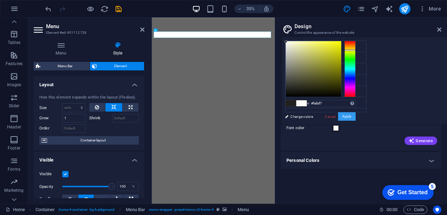
click at [356, 113] on button "Apply" at bounding box center [347, 116] width 18 height 8
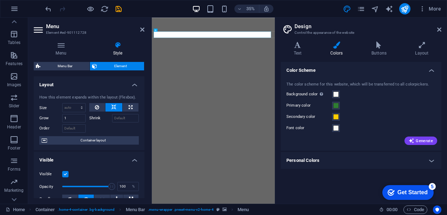
click at [117, 52] on h4 "Style" at bounding box center [117, 48] width 53 height 15
click at [59, 52] on h4 "Menu" at bounding box center [62, 48] width 57 height 15
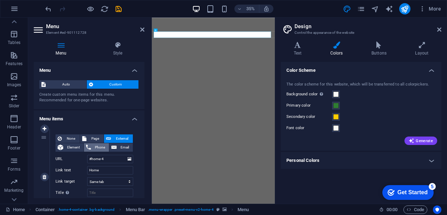
click at [101, 148] on span "Phone" at bounding box center [100, 147] width 14 height 8
select select
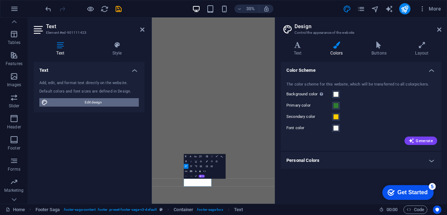
click at [69, 98] on span "Edit design" at bounding box center [93, 102] width 87 height 8
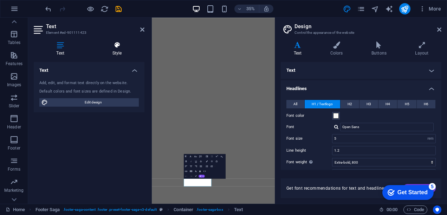
click at [116, 50] on h4 "Style" at bounding box center [117, 48] width 55 height 15
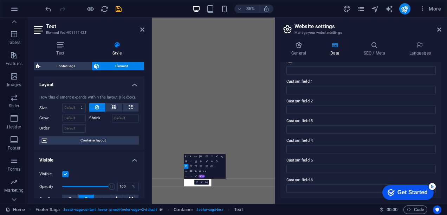
scroll to position [84, 0]
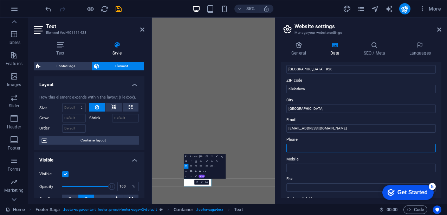
click at [302, 146] on input "Phone" at bounding box center [361, 148] width 149 height 8
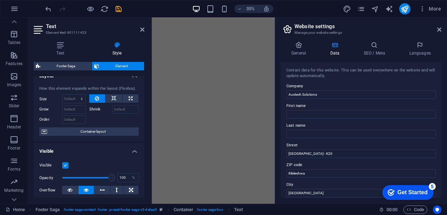
scroll to position [0, 0]
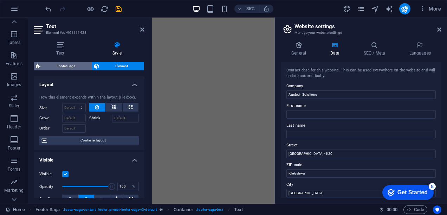
click at [72, 66] on span "Footer Saga" at bounding box center [66, 66] width 47 height 8
select select "rem"
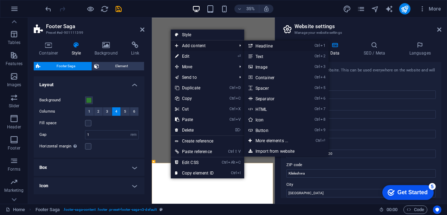
click at [267, 45] on link "Ctrl 1 Headline" at bounding box center [273, 45] width 58 height 11
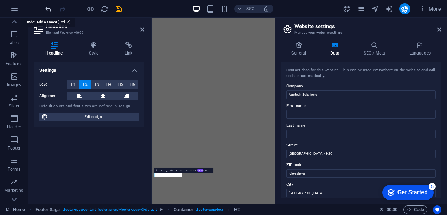
click at [48, 10] on icon "undo" at bounding box center [48, 9] width 8 height 8
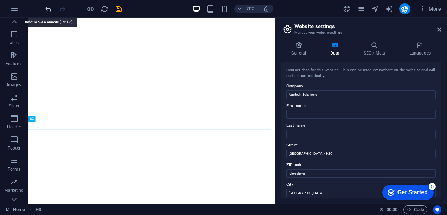
click at [47, 9] on icon "undo" at bounding box center [48, 9] width 8 height 8
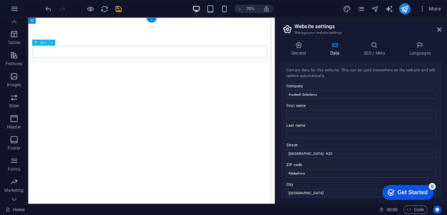
select select
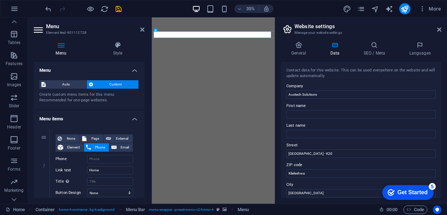
click at [62, 53] on h4 "Menu" at bounding box center [62, 48] width 57 height 15
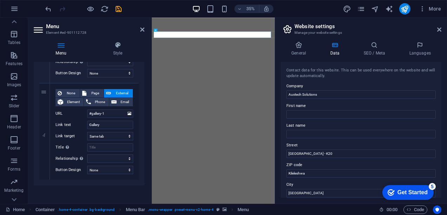
scroll to position [314, 0]
click at [63, 52] on h4 "Menu" at bounding box center [62, 48] width 57 height 15
click at [115, 51] on h4 "Style" at bounding box center [117, 48] width 53 height 15
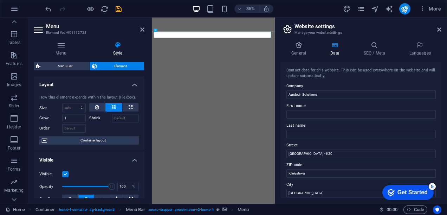
scroll to position [117, 0]
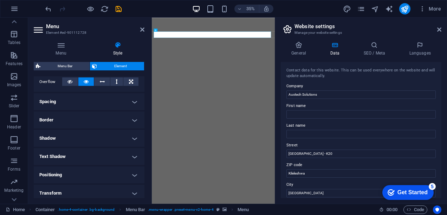
click at [129, 117] on h4 "Border" at bounding box center [89, 119] width 111 height 17
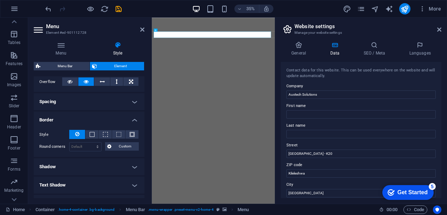
click at [93, 164] on h4 "Shadow" at bounding box center [89, 166] width 111 height 17
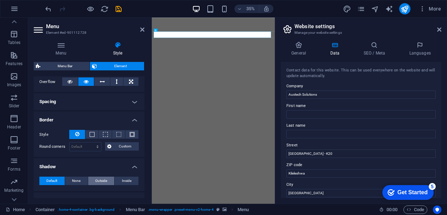
click at [98, 177] on span "Outside" at bounding box center [101, 181] width 12 height 8
type input "rgba(0, 0, 0, 0.2)"
type input "2"
type input "4"
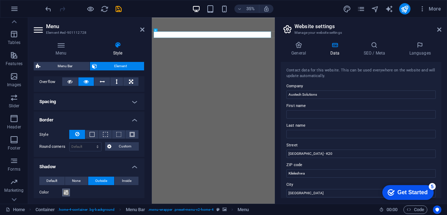
click at [67, 192] on span at bounding box center [66, 193] width 6 height 6
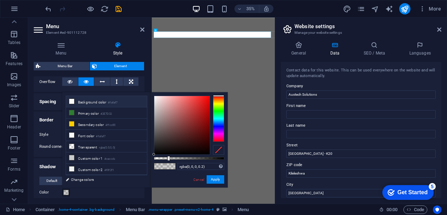
click at [79, 101] on li "Background color #fafaf7" at bounding box center [106, 101] width 81 height 11
type input "#fafaf7"
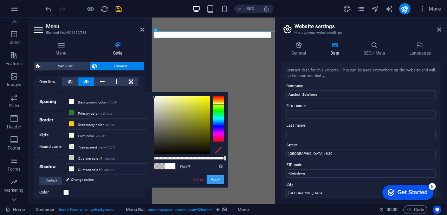
click at [212, 179] on button "Apply" at bounding box center [216, 179] width 18 height 8
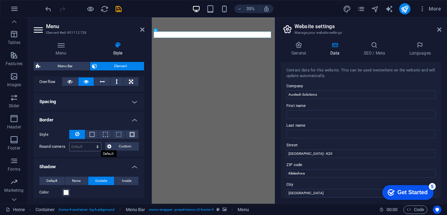
scroll to position [234, 0]
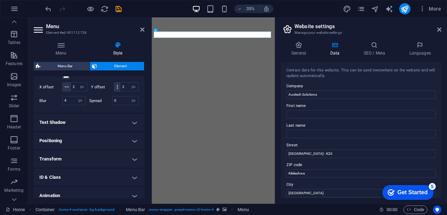
click at [76, 149] on h4 "Positioning" at bounding box center [89, 140] width 111 height 17
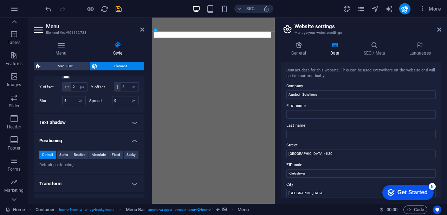
scroll to position [290, 0]
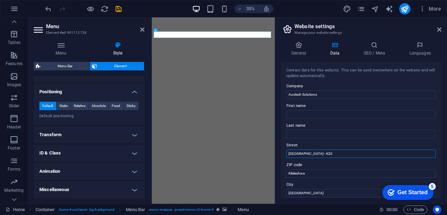
click at [323, 154] on input "[GEOGRAPHIC_DATA] - K20" at bounding box center [361, 153] width 149 height 8
type input "[GEOGRAPHIC_DATA] - K20,"
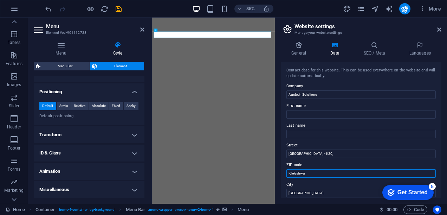
click at [313, 173] on input "Kileleshwa" at bounding box center [361, 173] width 149 height 8
type input "Kileleshwa,"
click at [298, 48] on icon at bounding box center [299, 44] width 36 height 7
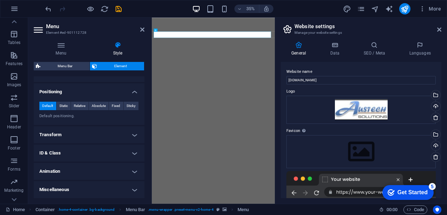
scroll to position [98, 0]
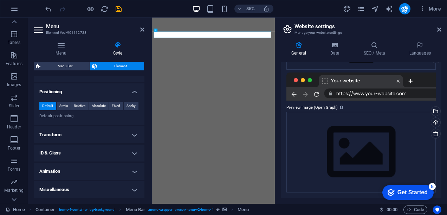
click at [367, 94] on div at bounding box center [361, 86] width 149 height 28
click at [12, 11] on icon "button" at bounding box center [14, 9] width 8 height 8
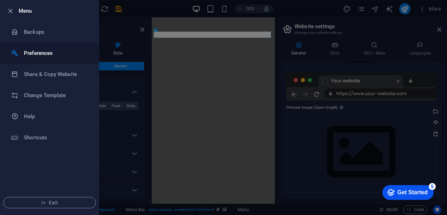
click at [28, 55] on h6 "Preferences" at bounding box center [56, 53] width 65 height 8
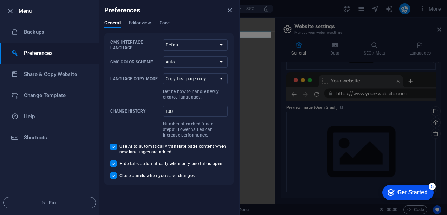
click at [264, 84] on div at bounding box center [223, 107] width 447 height 215
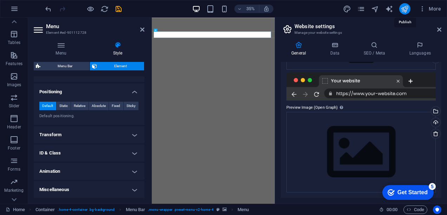
click at [402, 10] on icon "publish" at bounding box center [405, 9] width 8 height 8
